Goal: Book appointment/travel/reservation

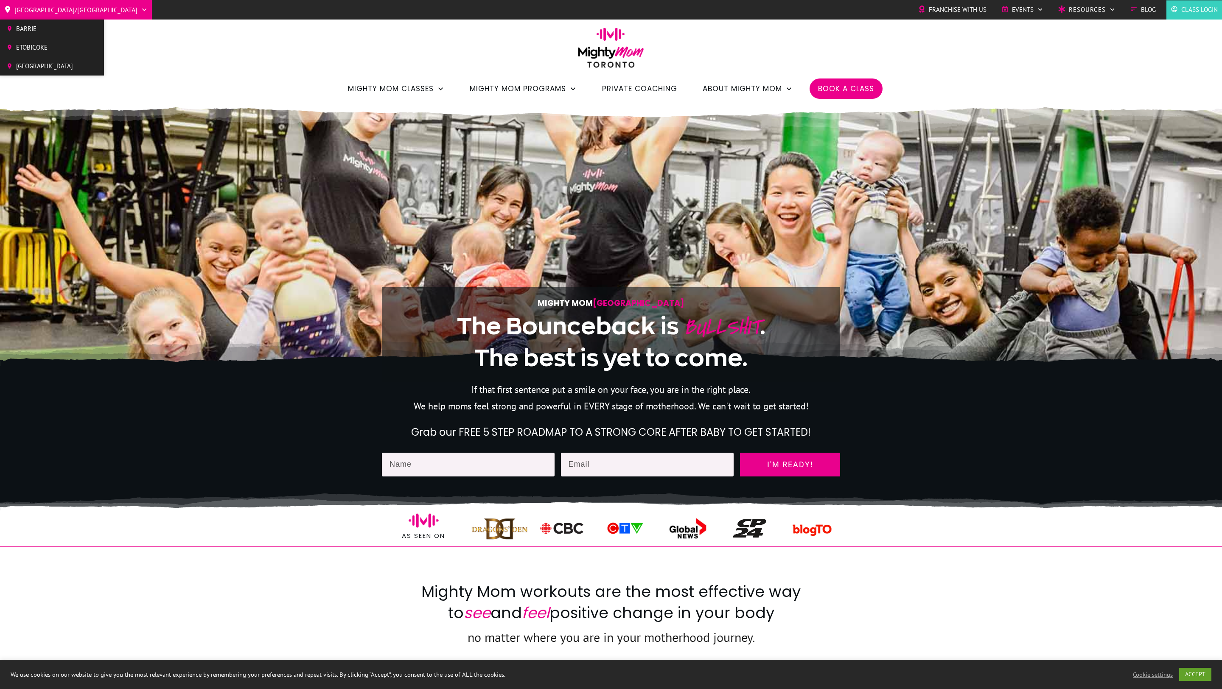
click at [38, 65] on span "[GEOGRAPHIC_DATA]" at bounding box center [44, 66] width 57 height 13
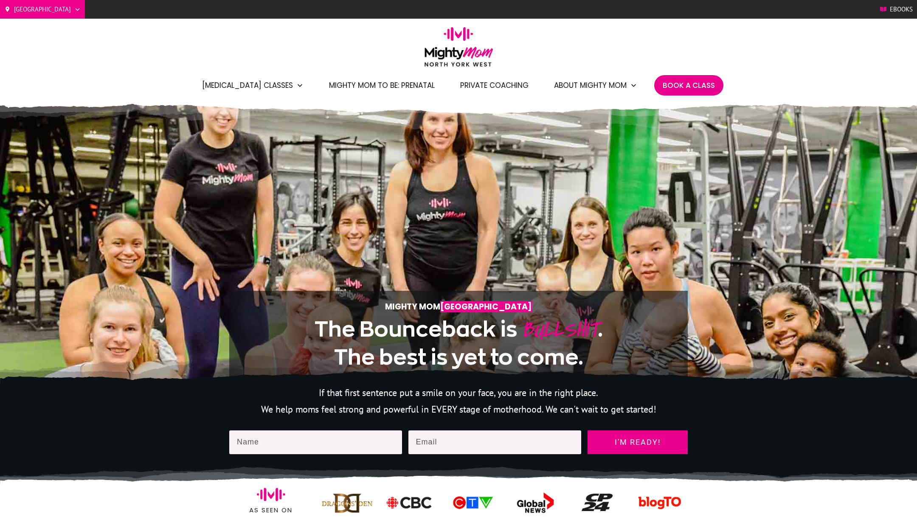
click at [688, 86] on span "Book A Class" at bounding box center [689, 85] width 52 height 14
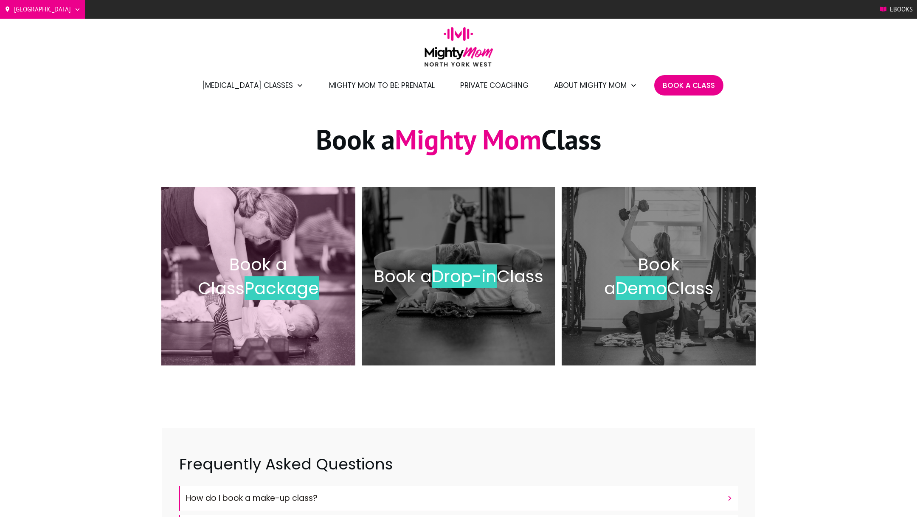
click at [253, 264] on span "Book a Class" at bounding box center [243, 277] width 90 height 48
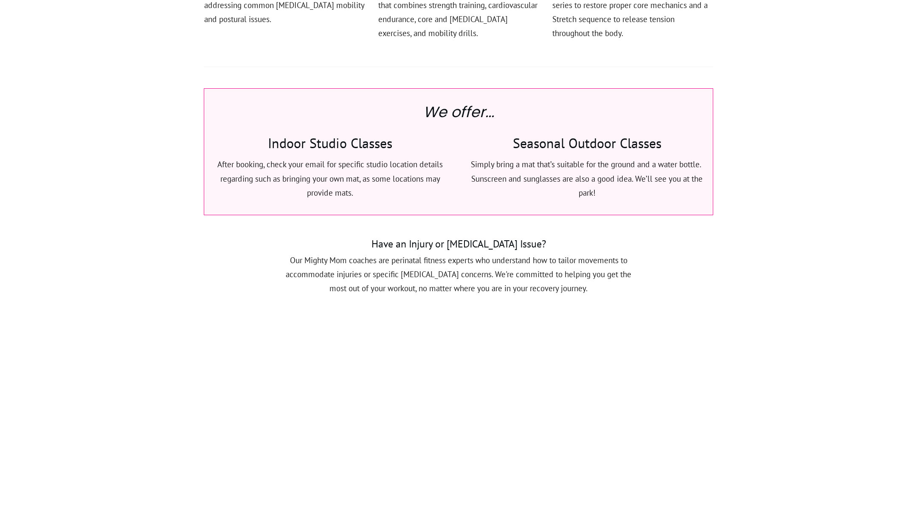
scroll to position [935, 0]
